Goal: Task Accomplishment & Management: Use online tool/utility

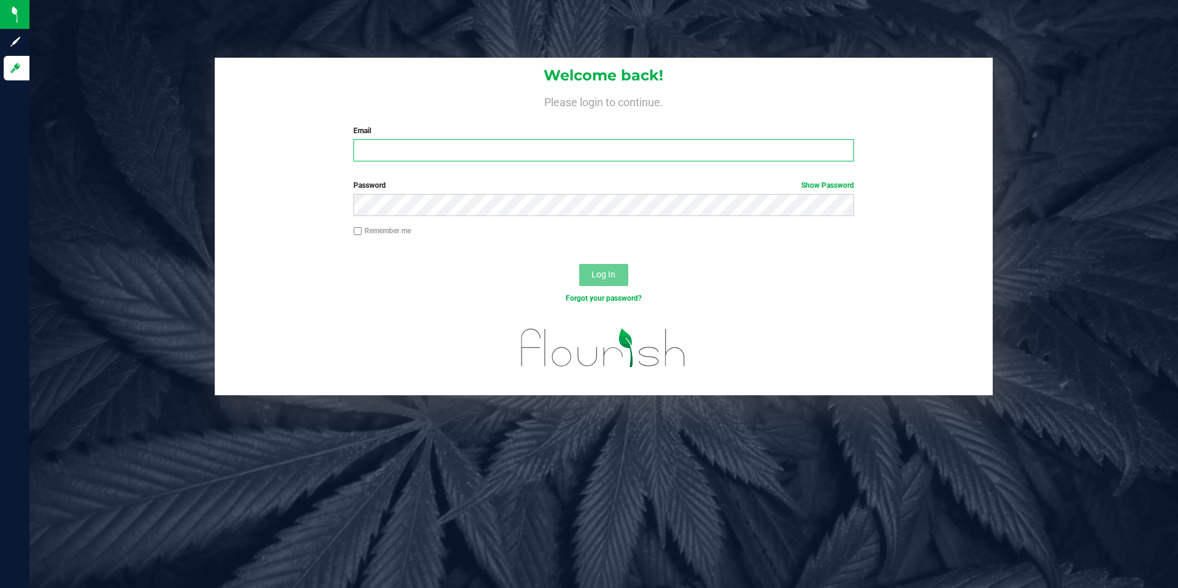
type input "[EMAIL_ADDRESS][DOMAIN_NAME]"
click at [738, 271] on div "Log In" at bounding box center [604, 278] width 778 height 41
drag, startPoint x: 615, startPoint y: 273, endPoint x: 686, endPoint y: 269, distance: 71.2
click at [616, 274] on button "Log In" at bounding box center [603, 275] width 49 height 22
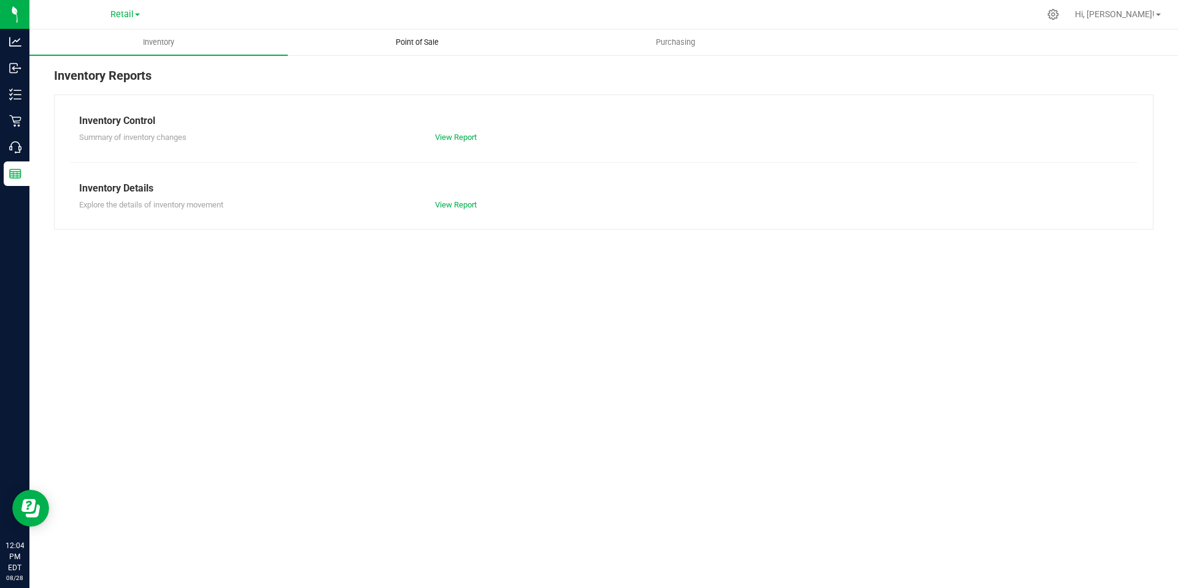
click at [433, 43] on span "Point of Sale" at bounding box center [417, 42] width 76 height 11
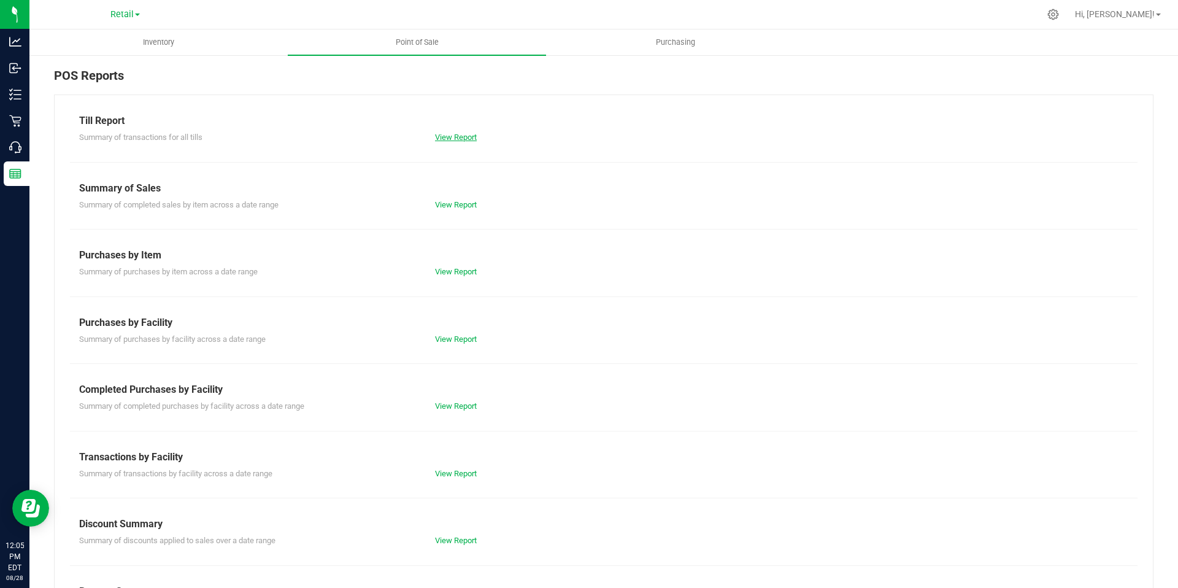
click at [439, 137] on link "View Report" at bounding box center [456, 136] width 42 height 9
